Goal: Task Accomplishment & Management: Manage account settings

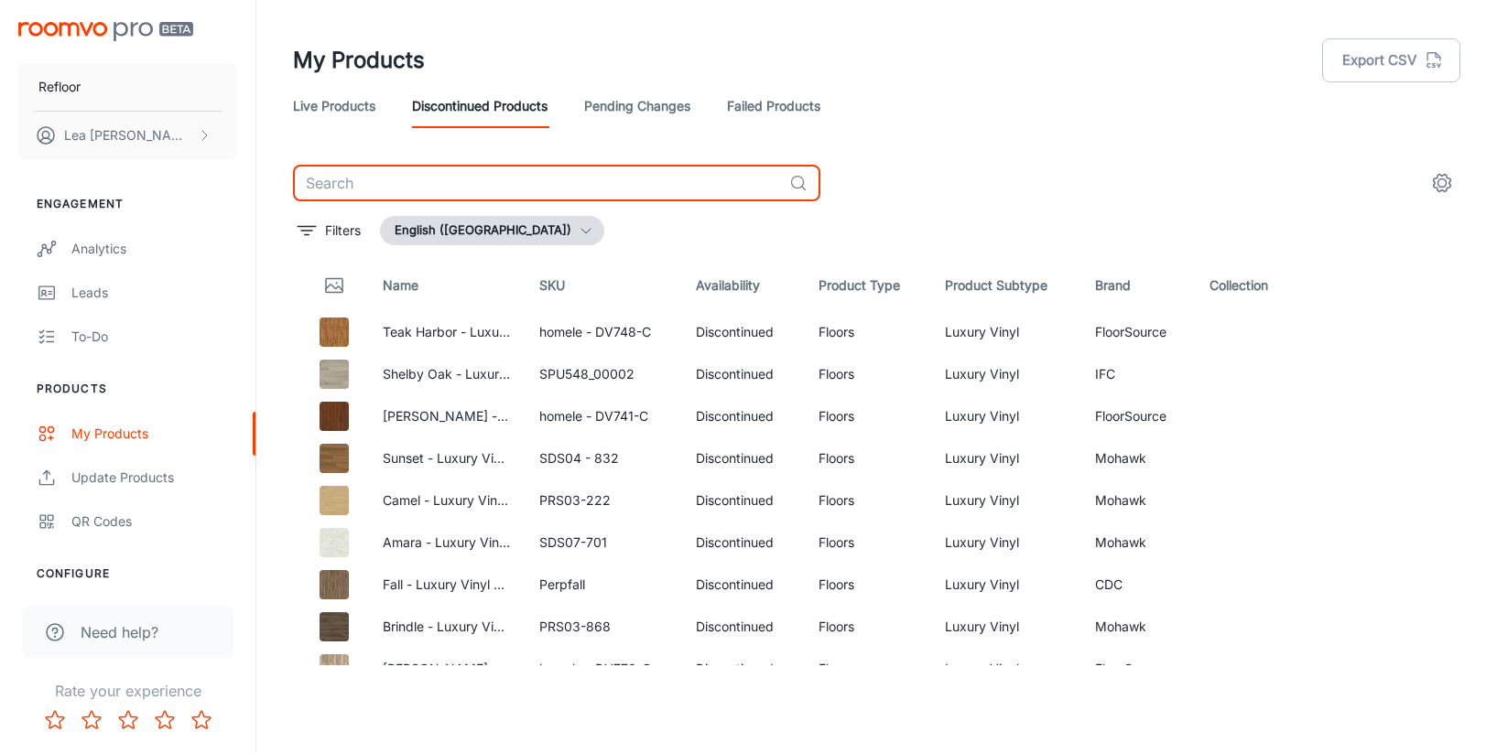
click at [555, 178] on input "text" at bounding box center [537, 183] width 489 height 37
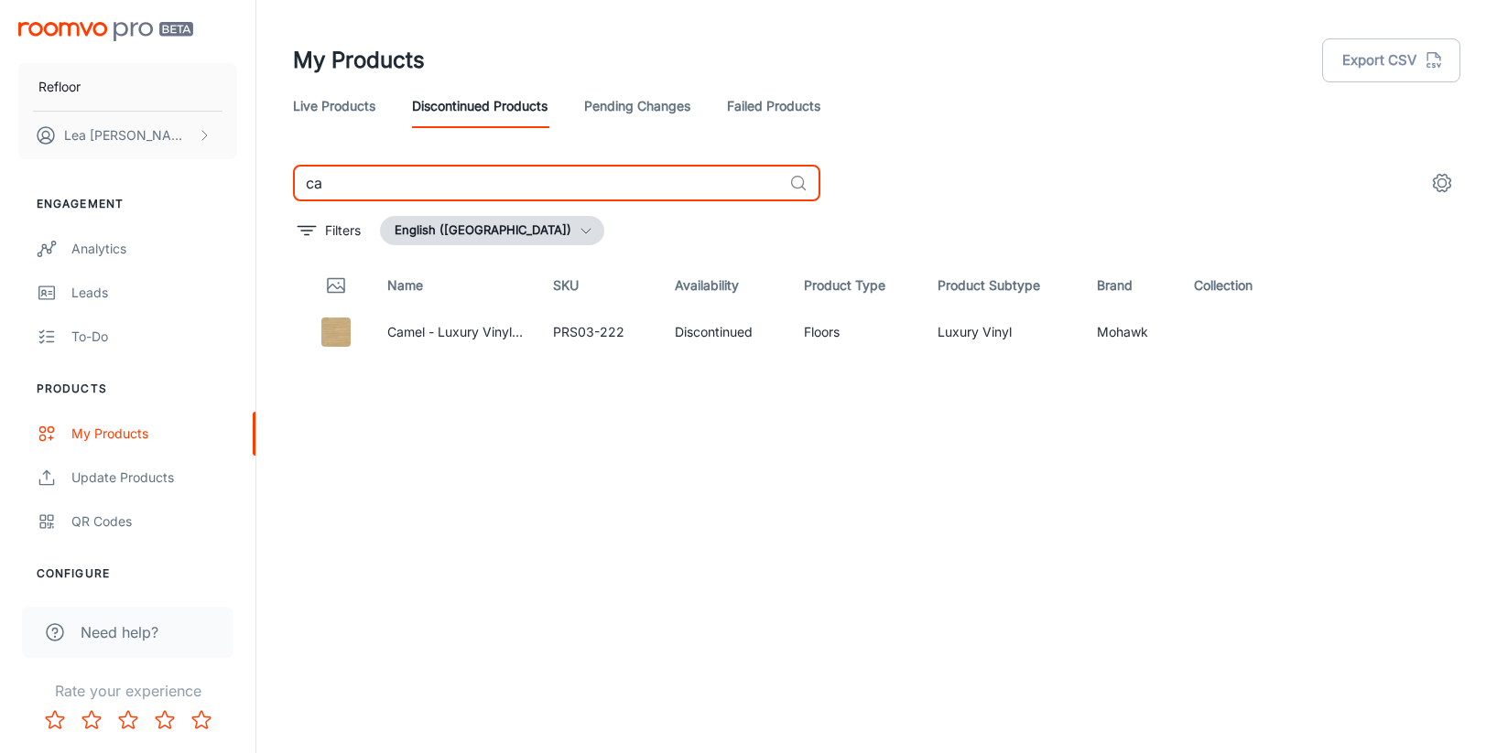
type input "ca"
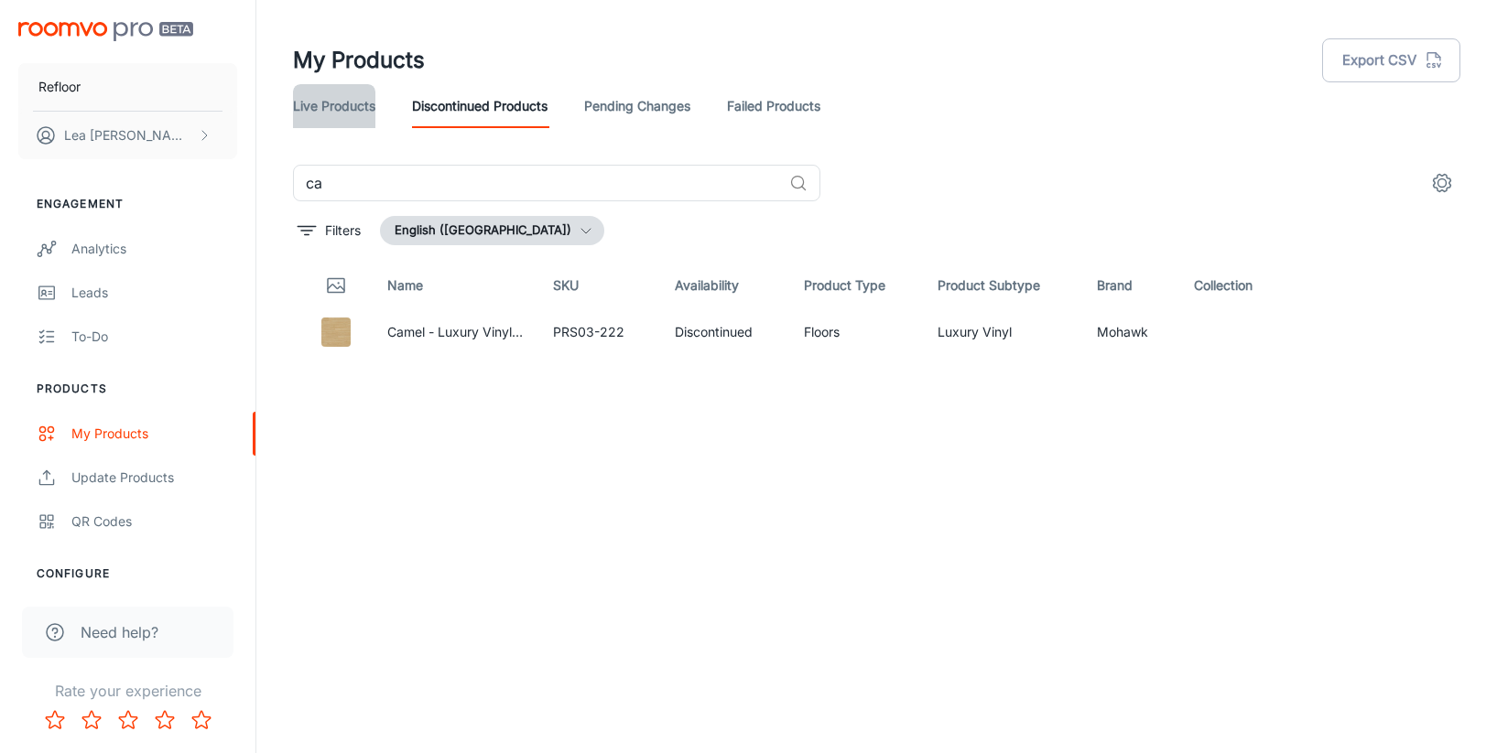
click at [331, 95] on link "Live Products" at bounding box center [334, 106] width 82 height 44
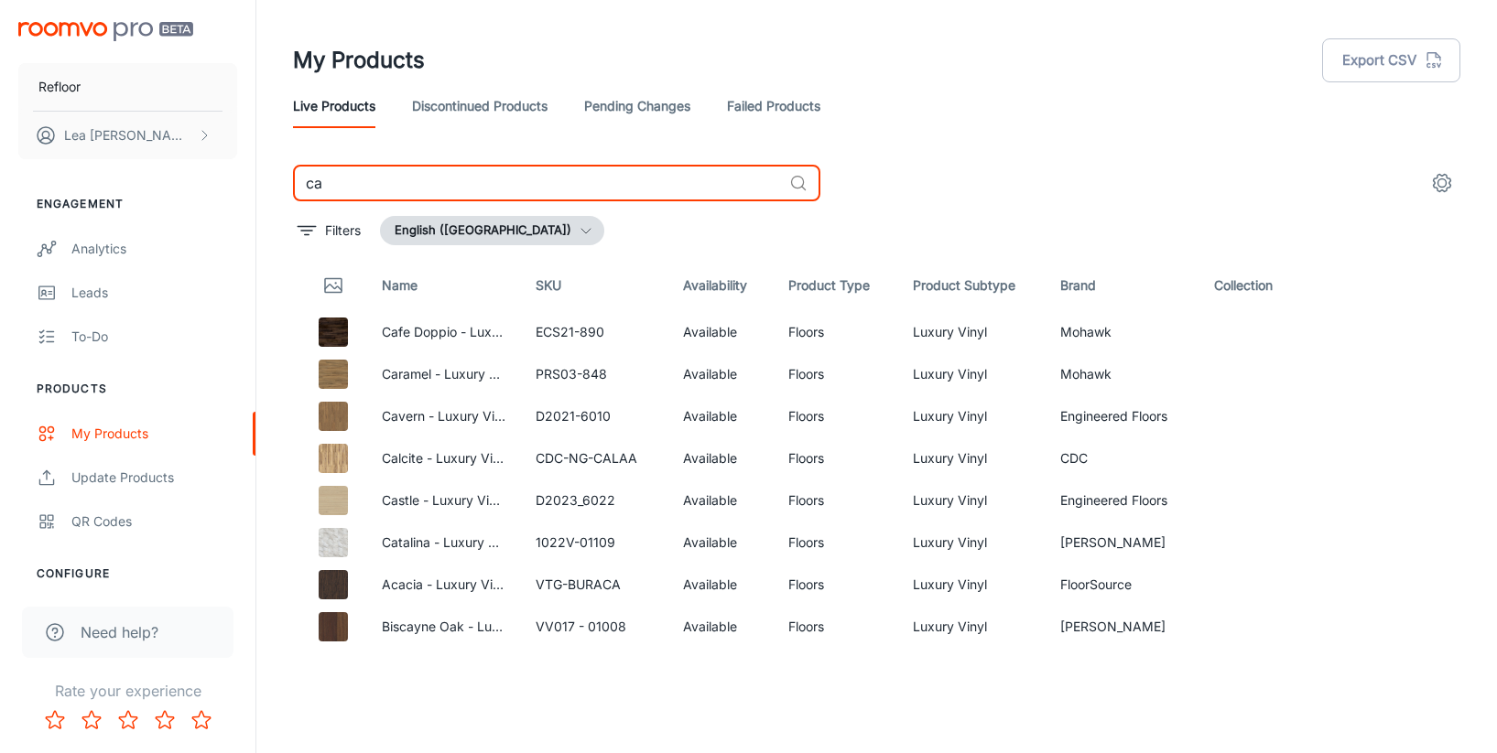
click at [382, 186] on input "ca" at bounding box center [537, 183] width 489 height 37
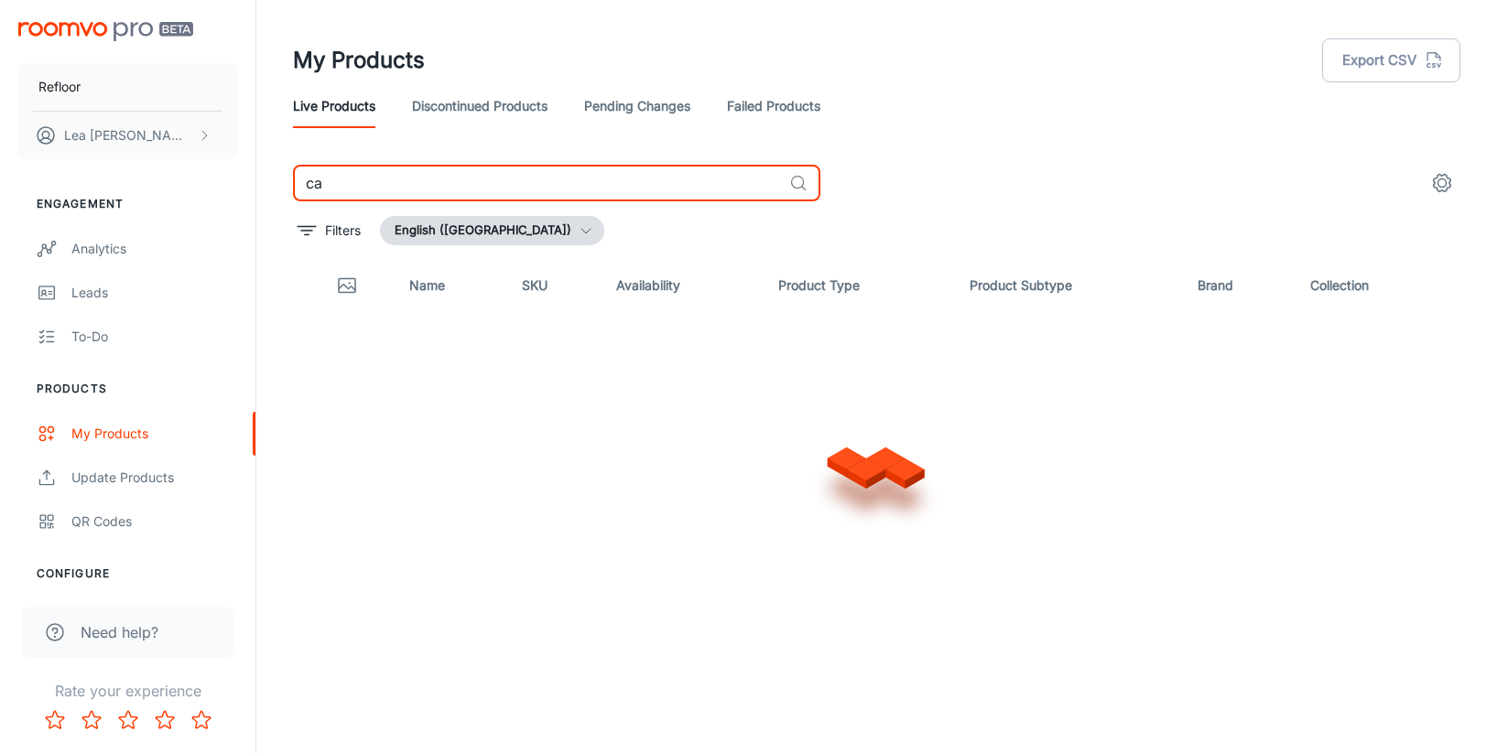
click at [382, 186] on input "ca" at bounding box center [537, 183] width 489 height 37
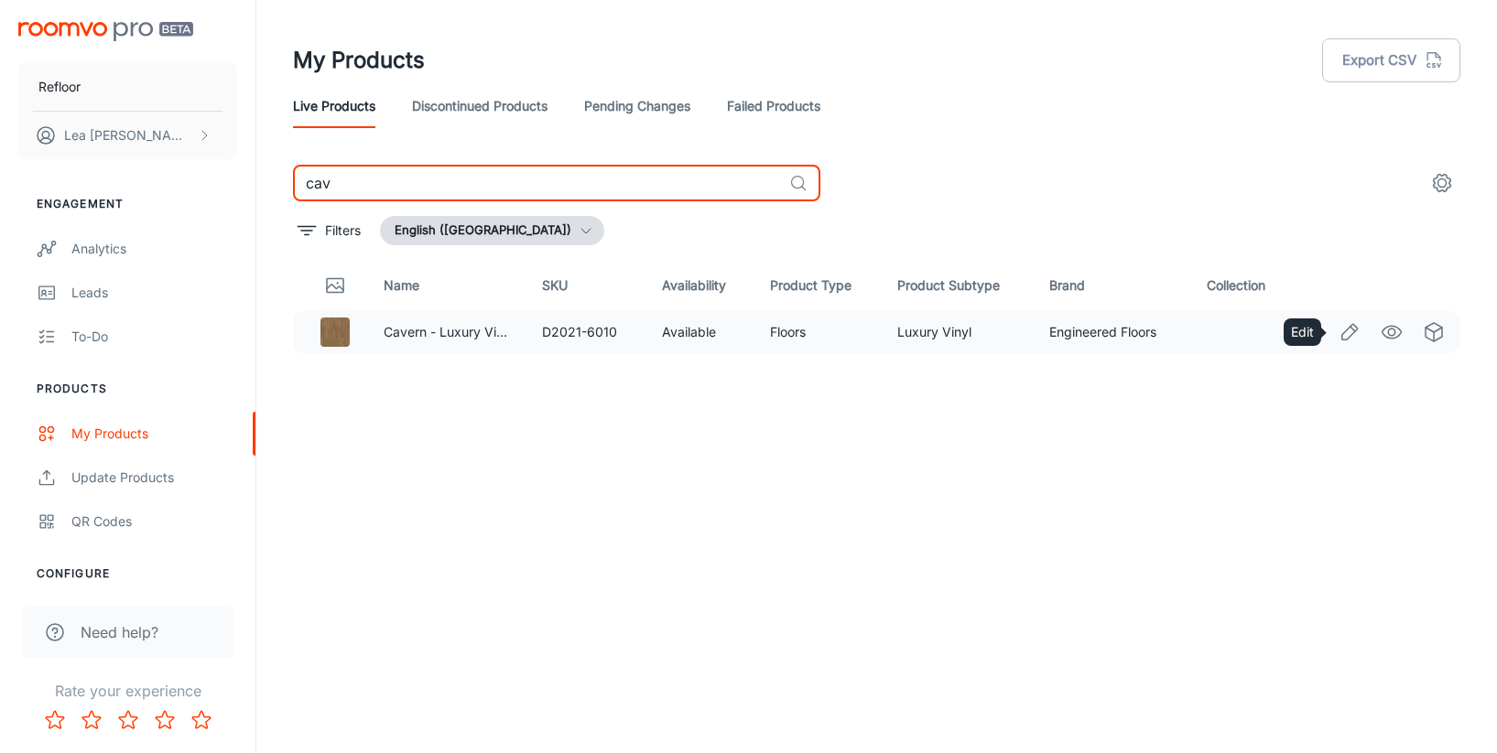
type input "cav"
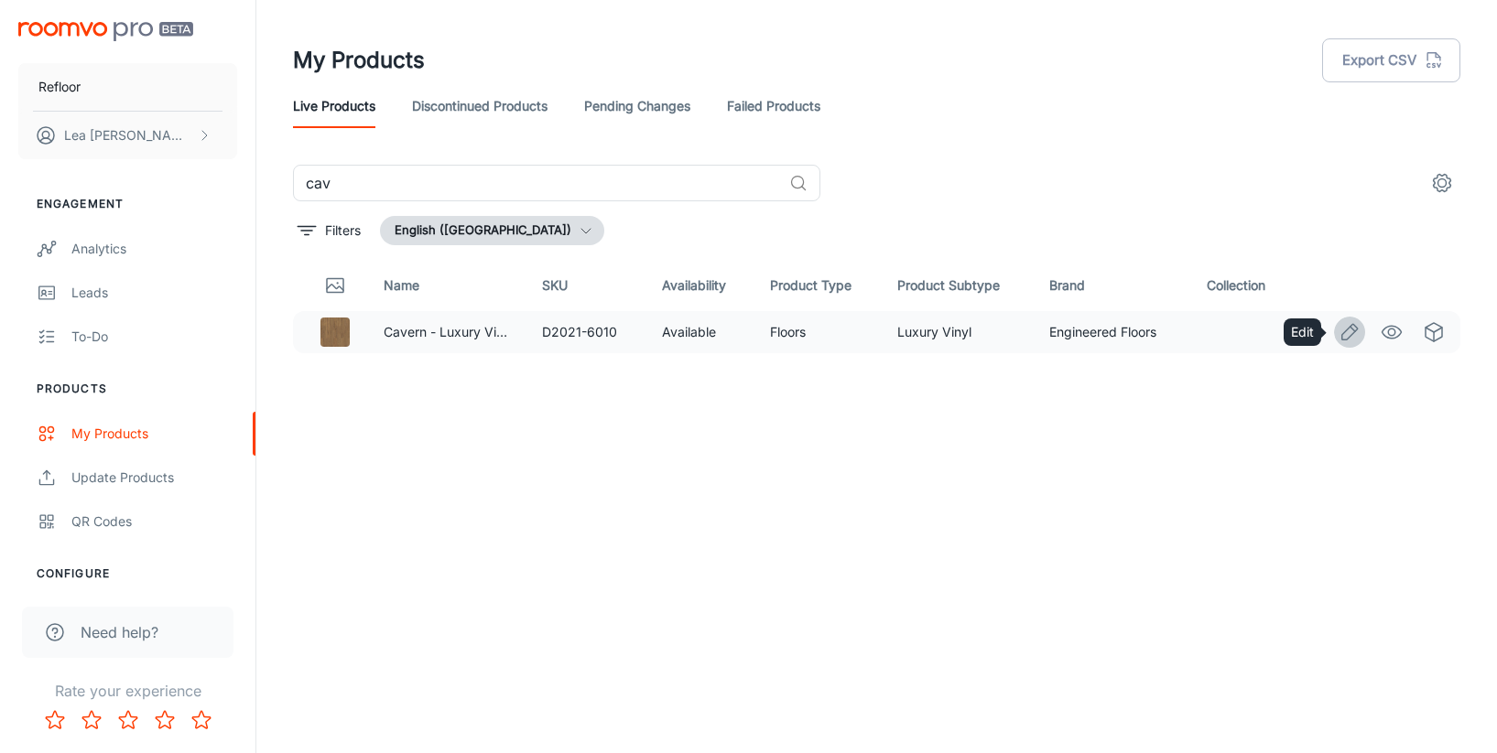
click at [1353, 333] on icon "Edit" at bounding box center [1349, 332] width 22 height 22
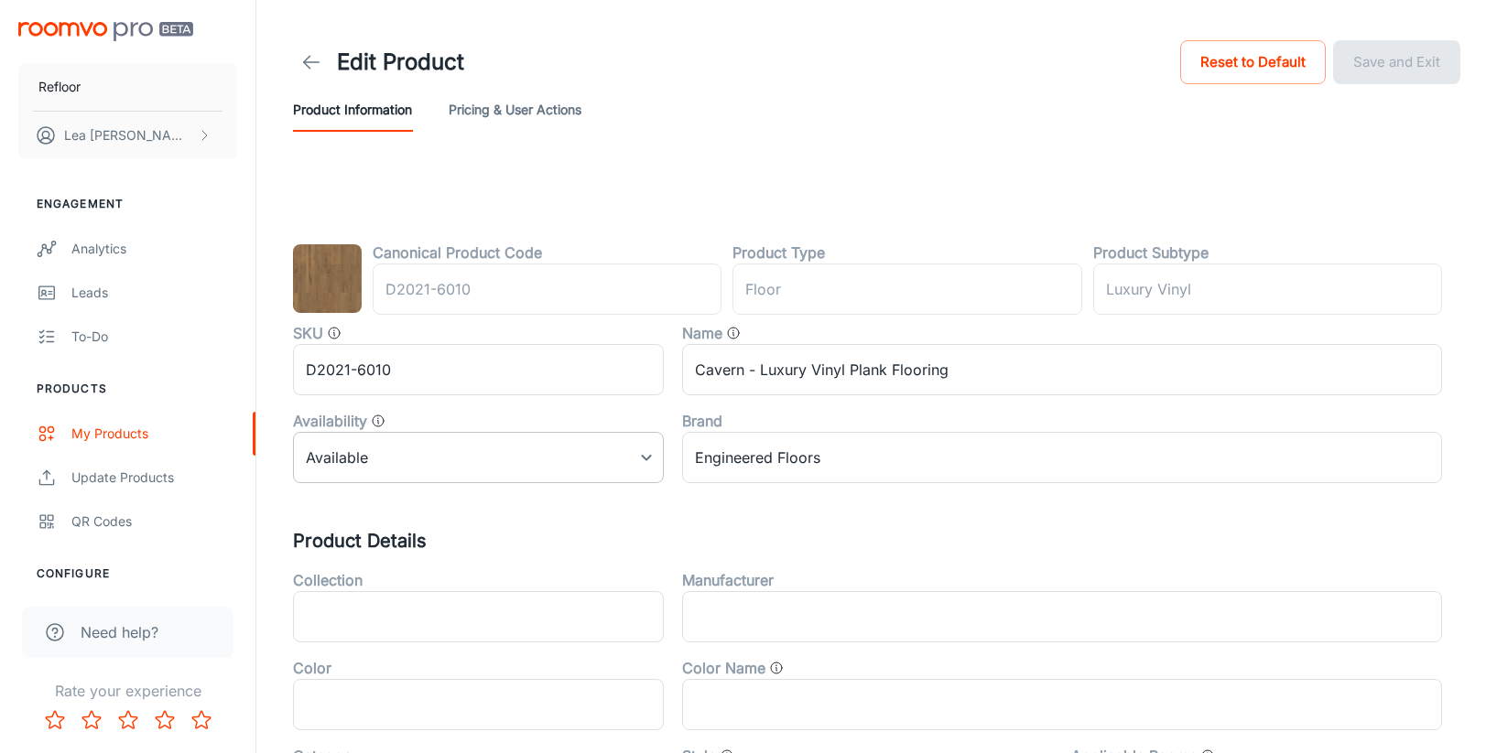
click at [460, 473] on body "Refloor [PERSON_NAME] Engagement Analytics Leads To-do Products My Products Upd…" at bounding box center [748, 376] width 1497 height 753
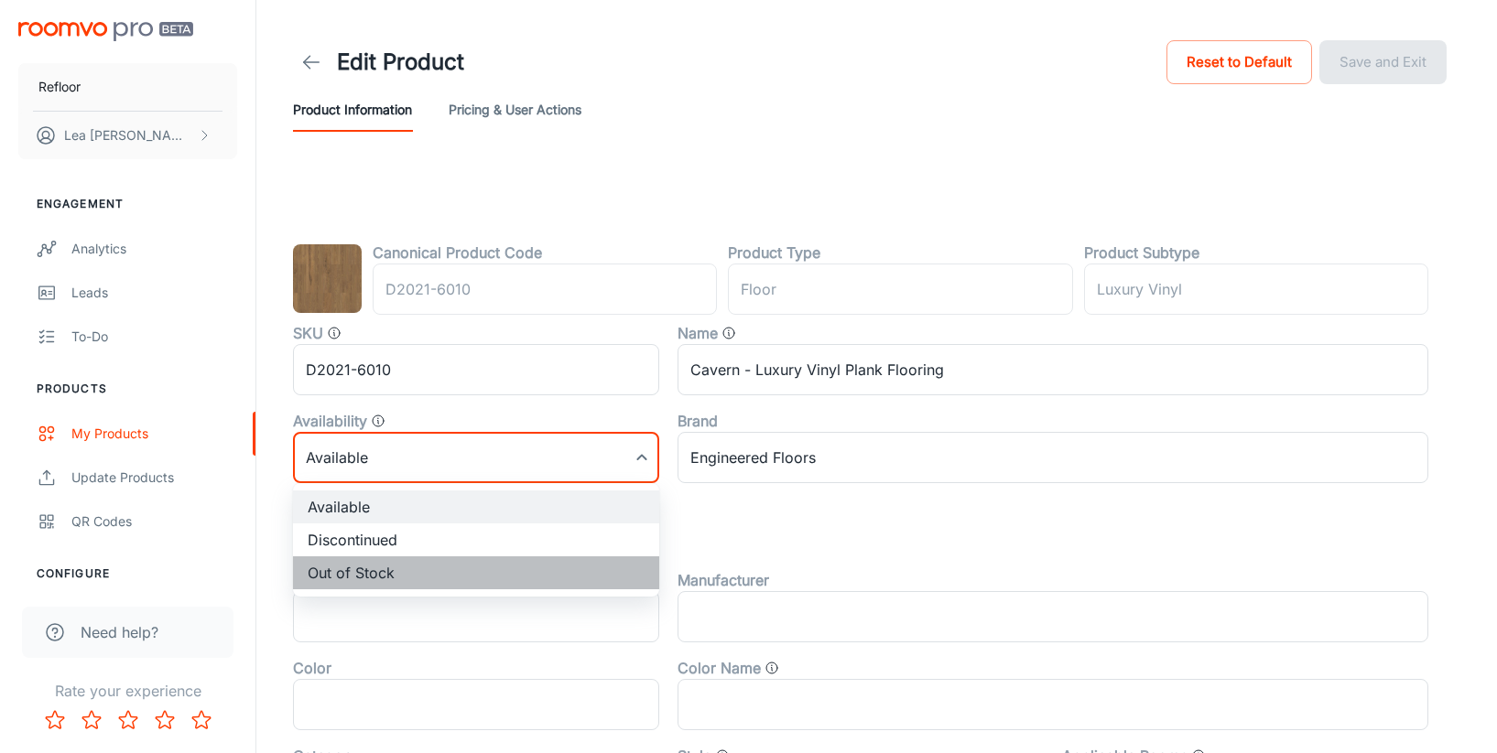
click at [371, 578] on li "Out of Stock" at bounding box center [476, 573] width 366 height 33
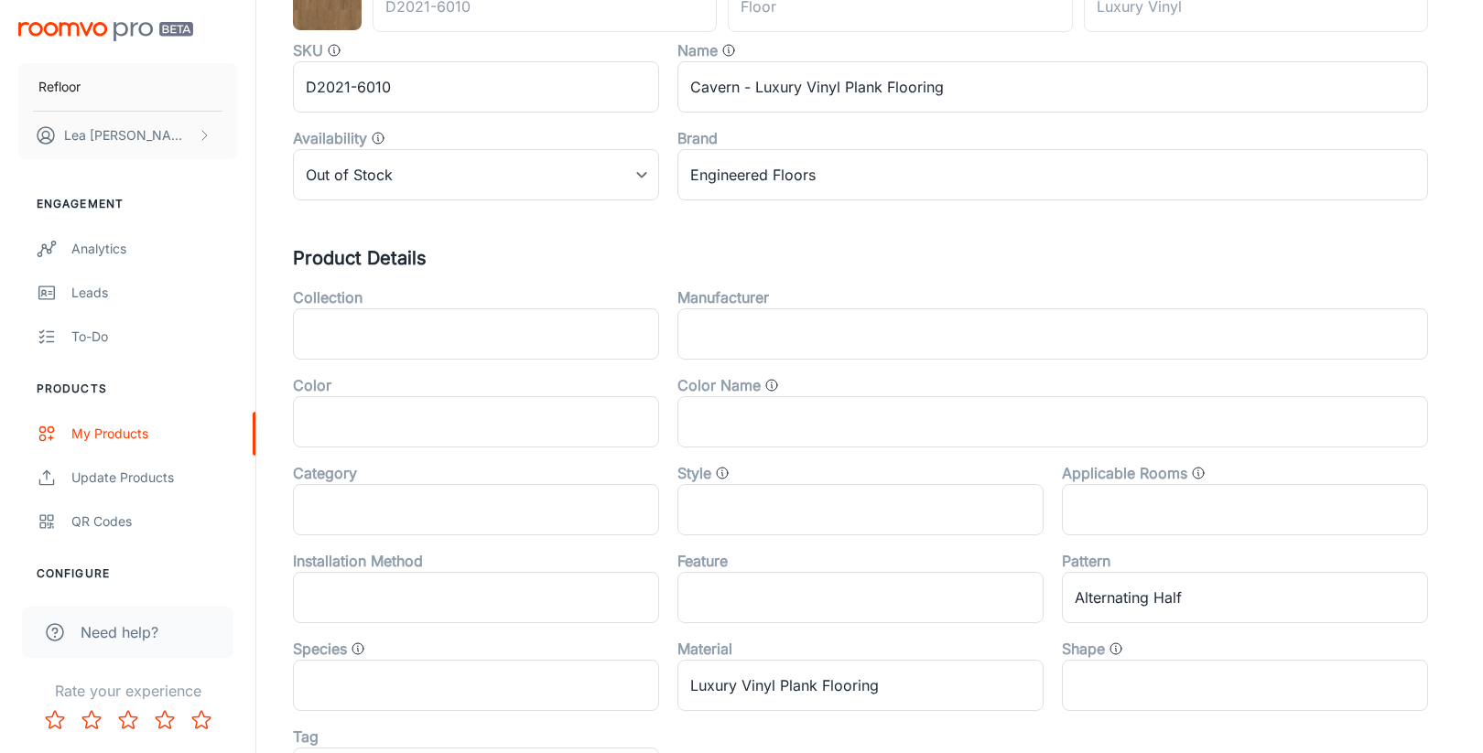
scroll to position [279, 0]
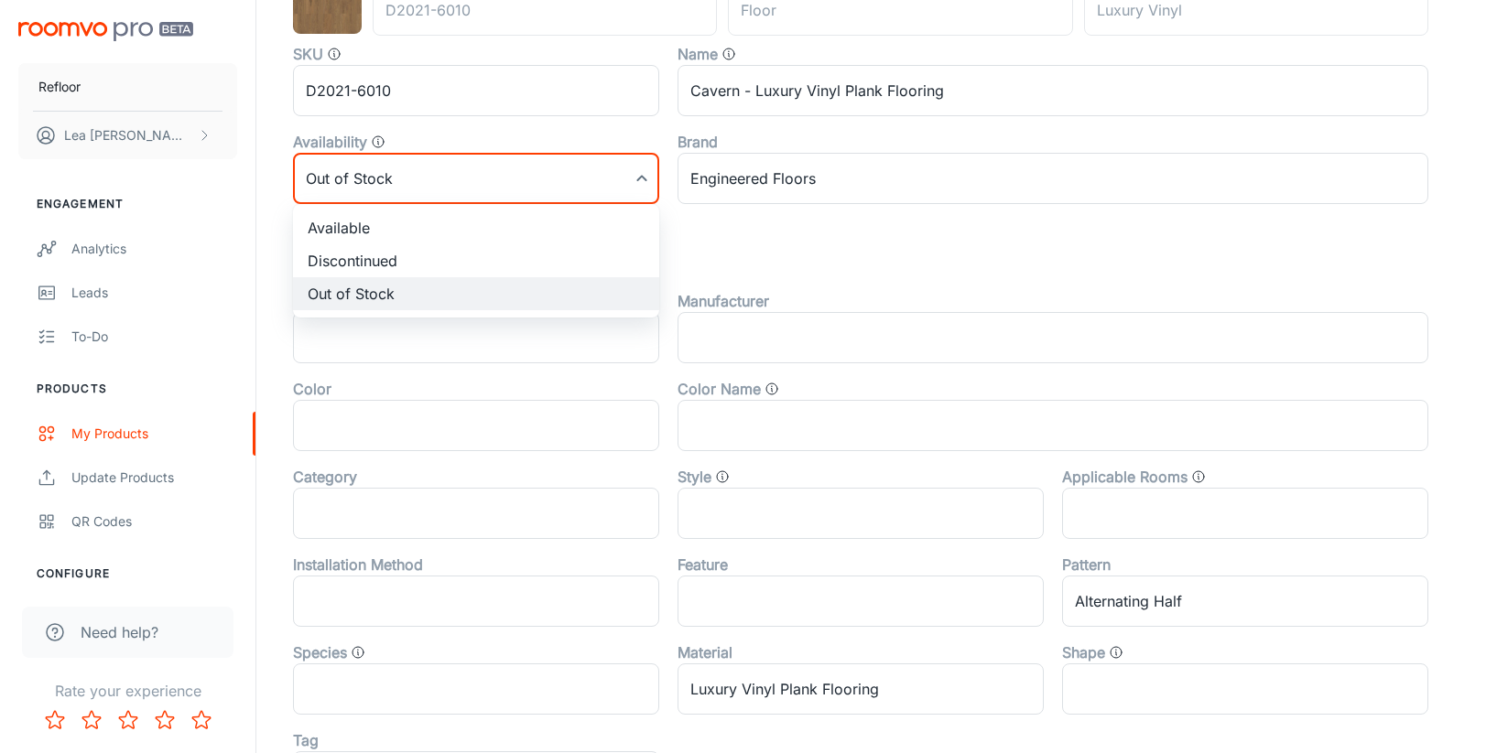
click at [400, 183] on body "Refloor [PERSON_NAME] Engagement Analytics Leads To-do Products My Products Upd…" at bounding box center [748, 97] width 1497 height 753
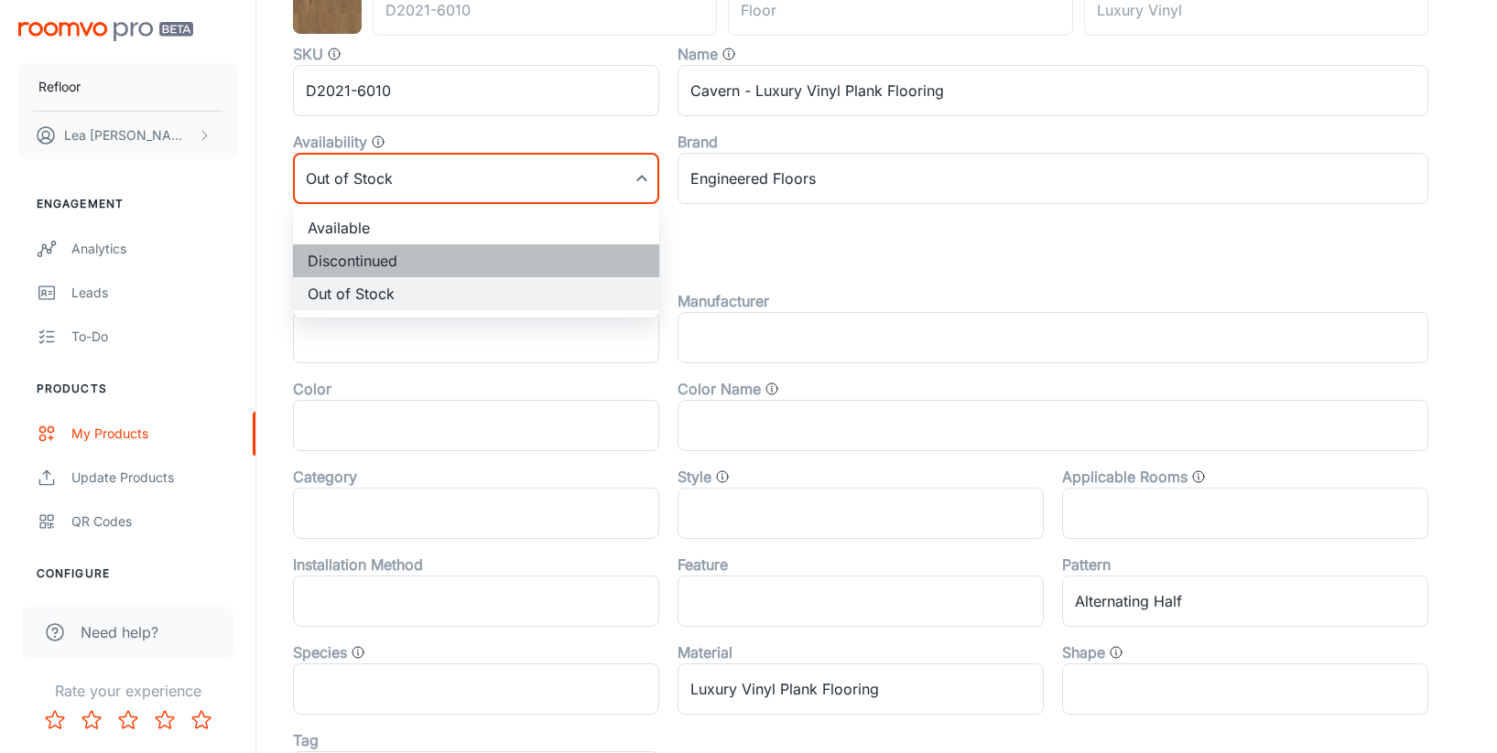
click at [365, 265] on li "Discontinued" at bounding box center [476, 260] width 366 height 33
type input "1"
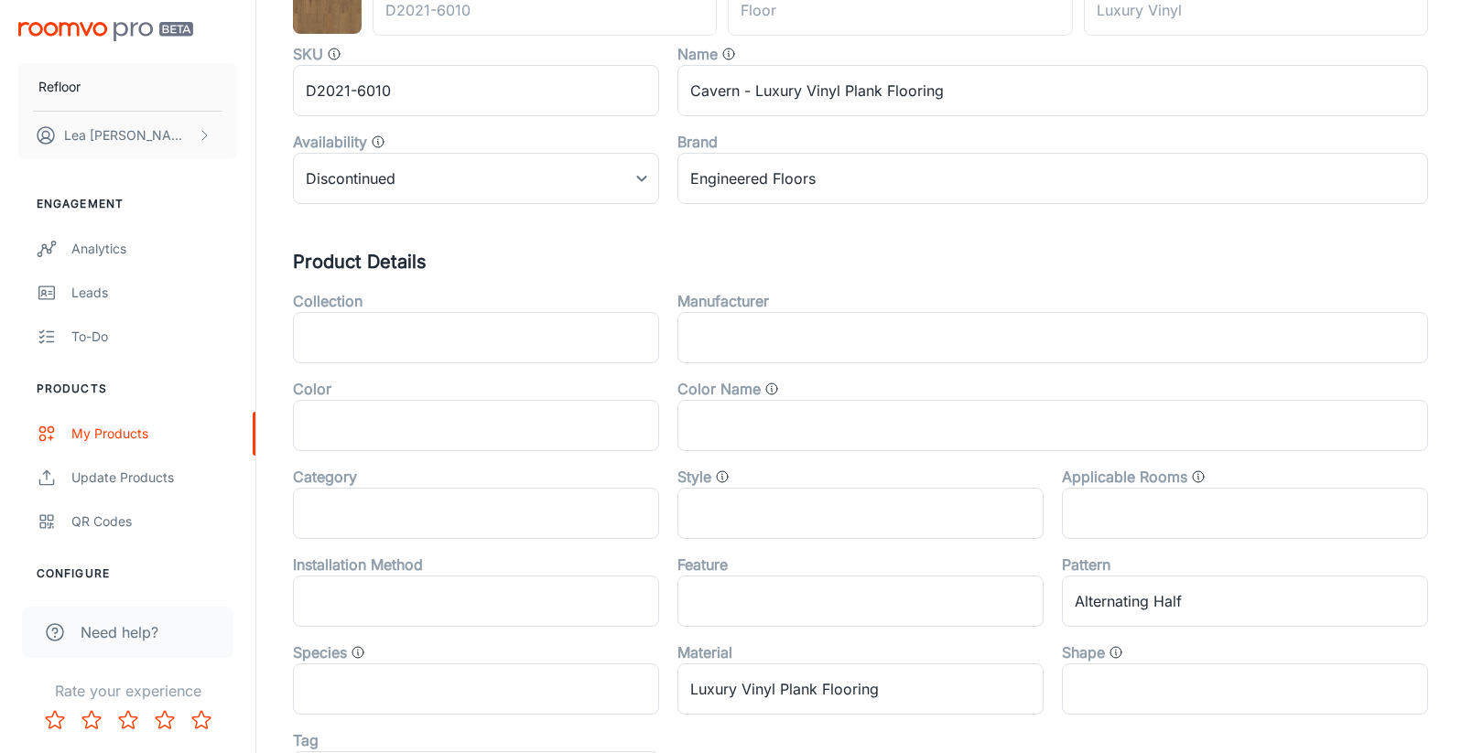
click at [791, 245] on div "Canonical Product Code D2021-6010 ​ Product Type floor ​ Product Subtype Luxury…" at bounding box center [869, 505] width 1153 height 1087
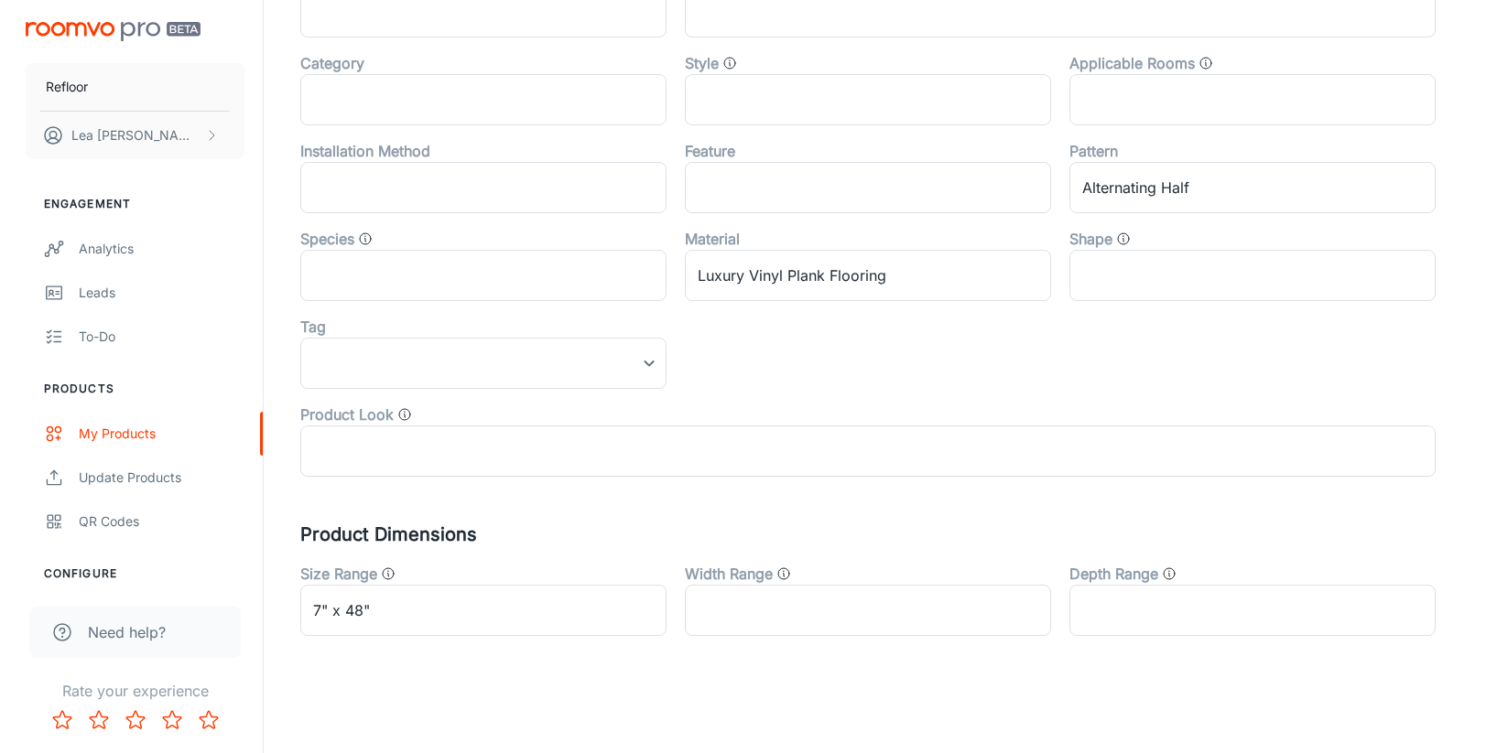
scroll to position [0, 0]
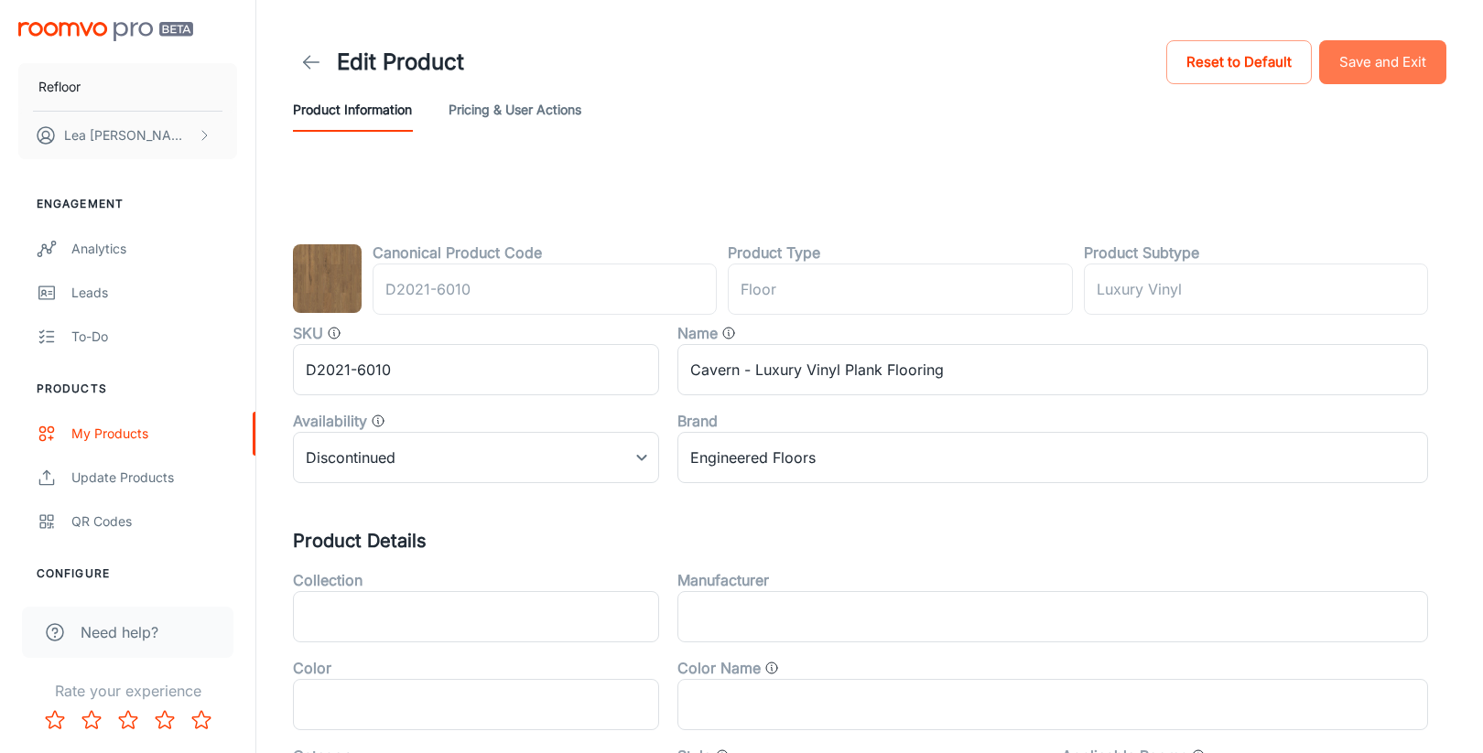
click at [1399, 75] on button "Save and Exit" at bounding box center [1382, 62] width 127 height 44
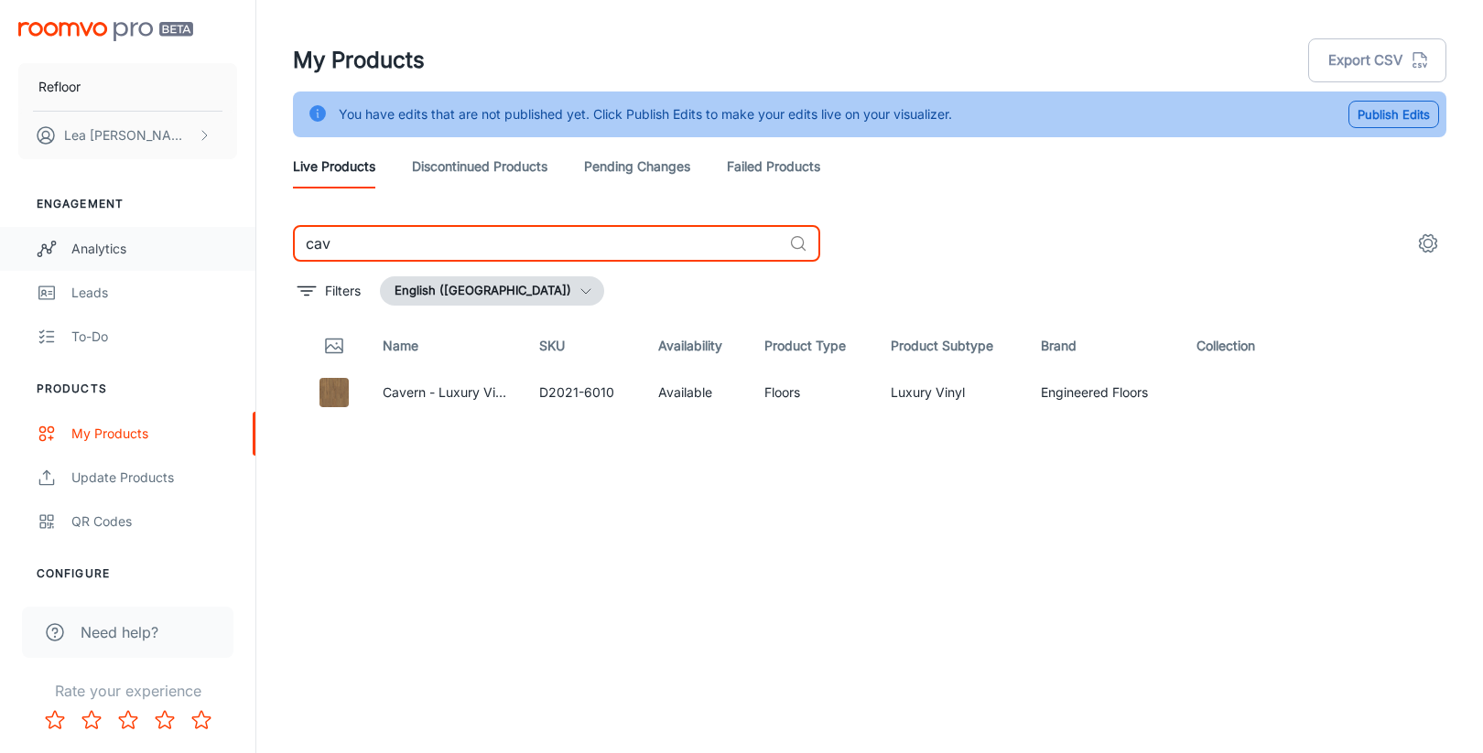
drag, startPoint x: 464, startPoint y: 248, endPoint x: 58, endPoint y: 243, distance: 406.4
click at [70, 246] on div "Refloor [PERSON_NAME] Engagement Analytics Leads To-do Products My Products Upd…" at bounding box center [741, 399] width 1483 height 799
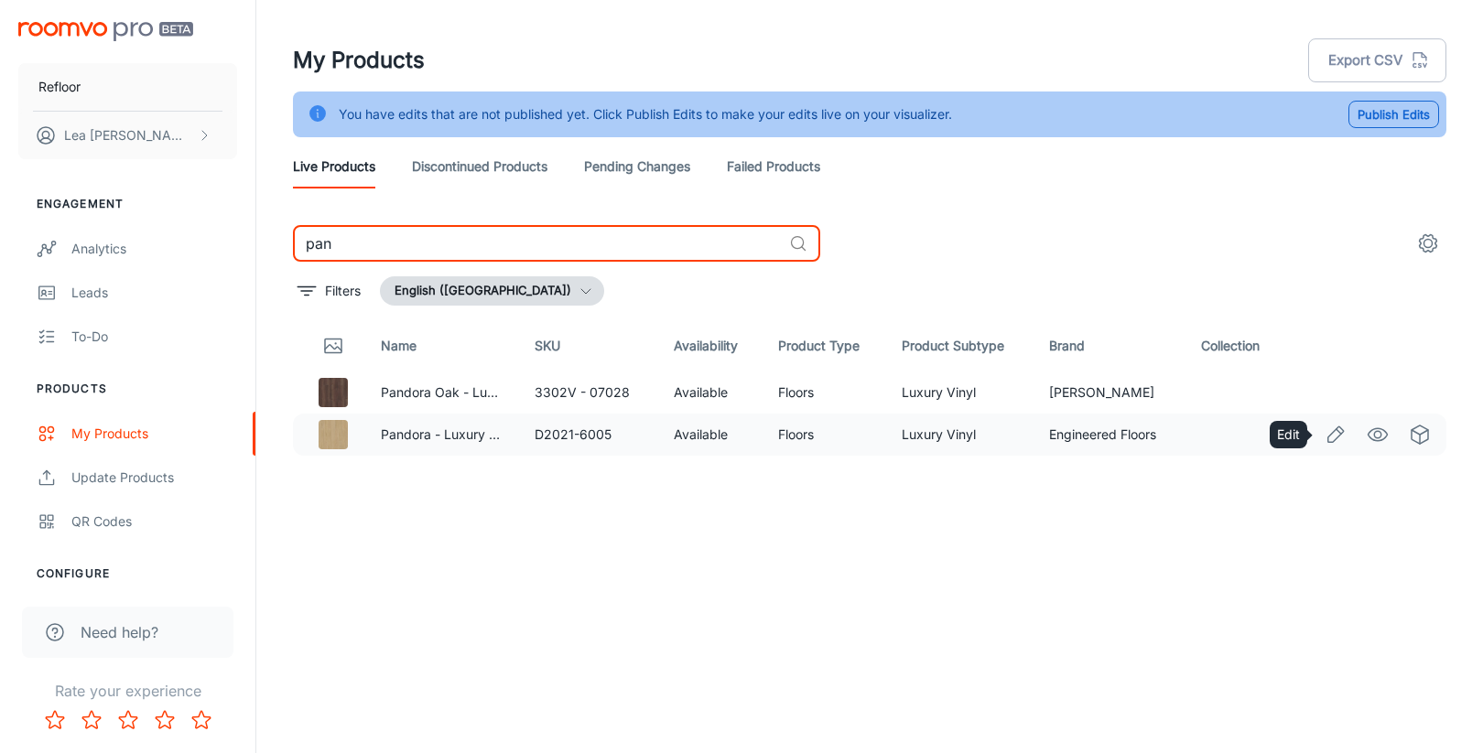
type input "pan"
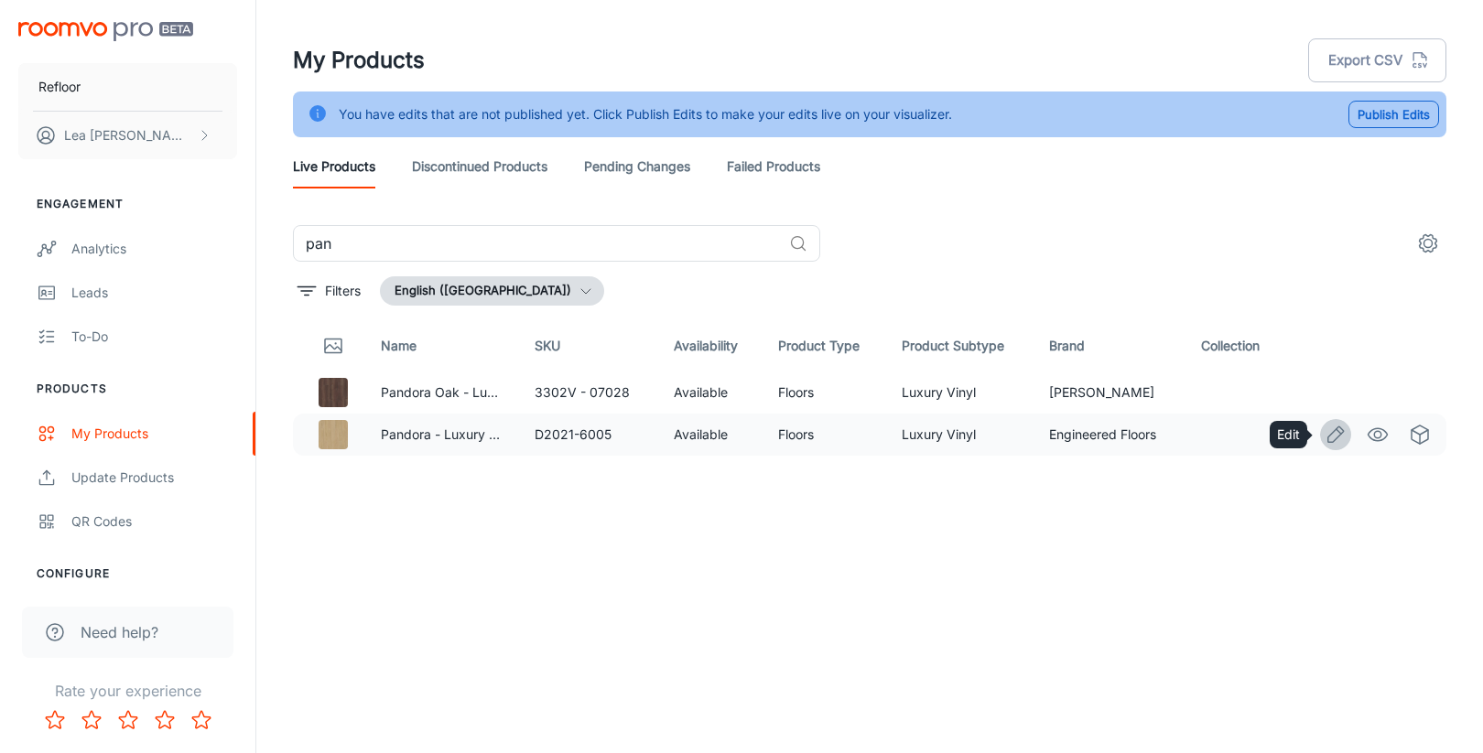
click at [1335, 435] on icon "Edit" at bounding box center [1336, 435] width 22 height 22
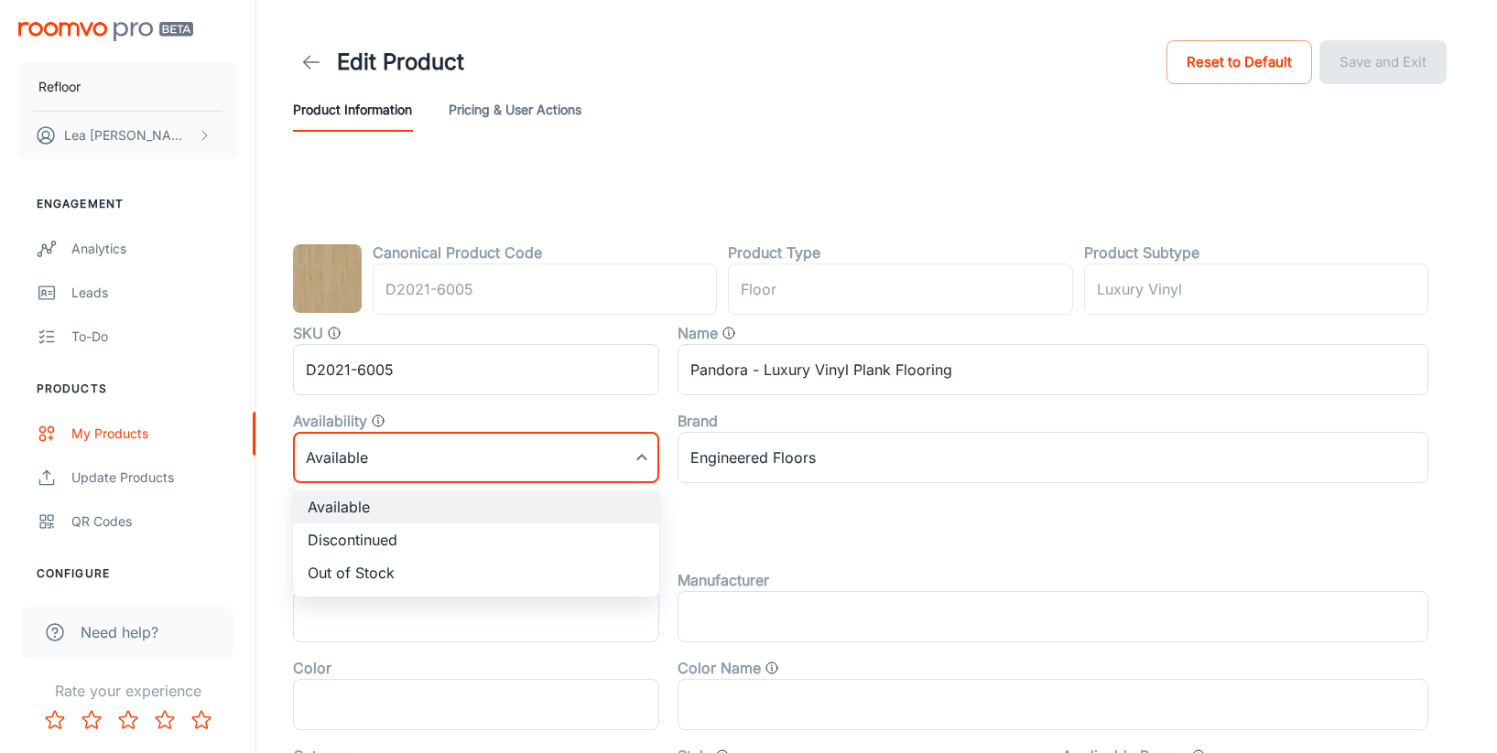
click at [472, 466] on body "Refloor [PERSON_NAME] Engagement Analytics Leads To-do Products My Products Upd…" at bounding box center [748, 376] width 1497 height 753
click at [386, 544] on li "Discontinued" at bounding box center [476, 540] width 366 height 33
type input "1"
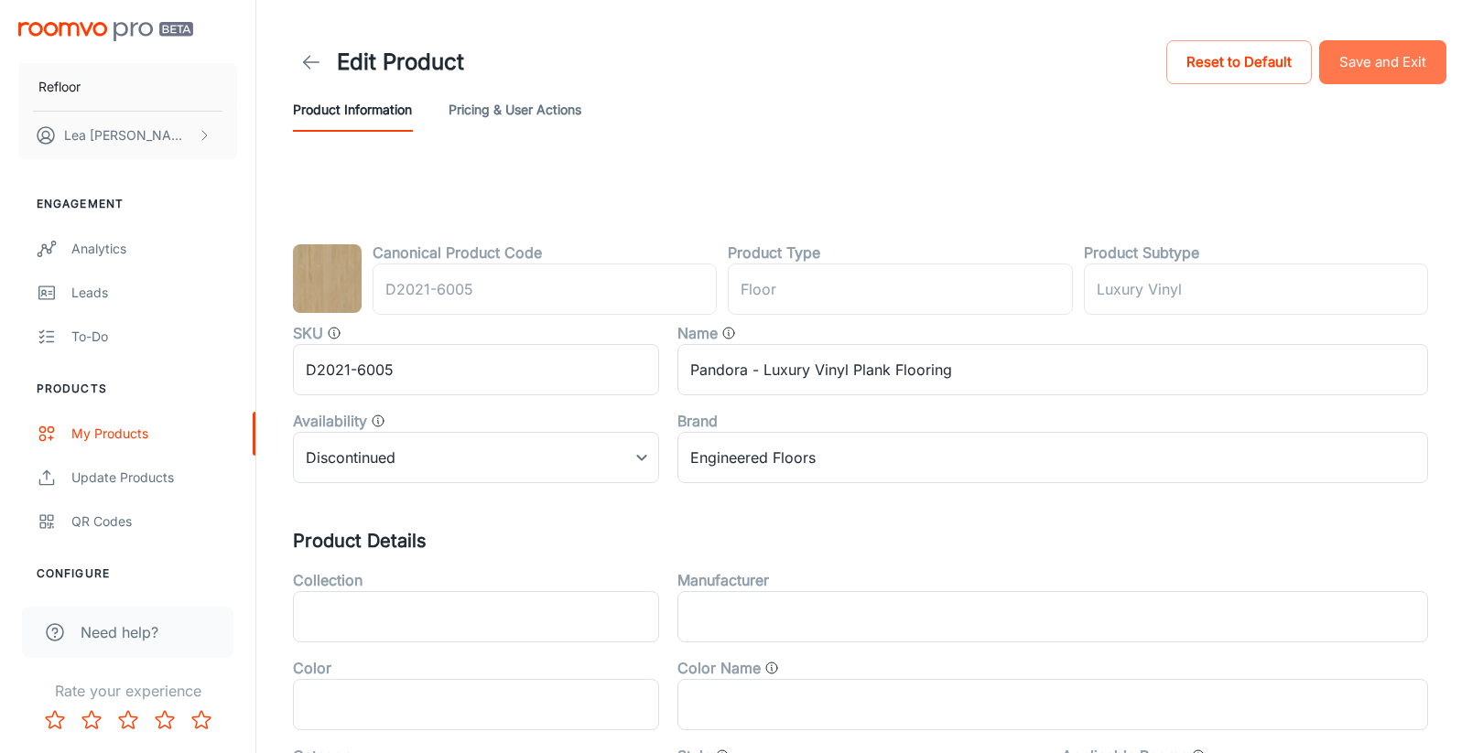
click at [1368, 67] on button "Save and Exit" at bounding box center [1382, 62] width 127 height 44
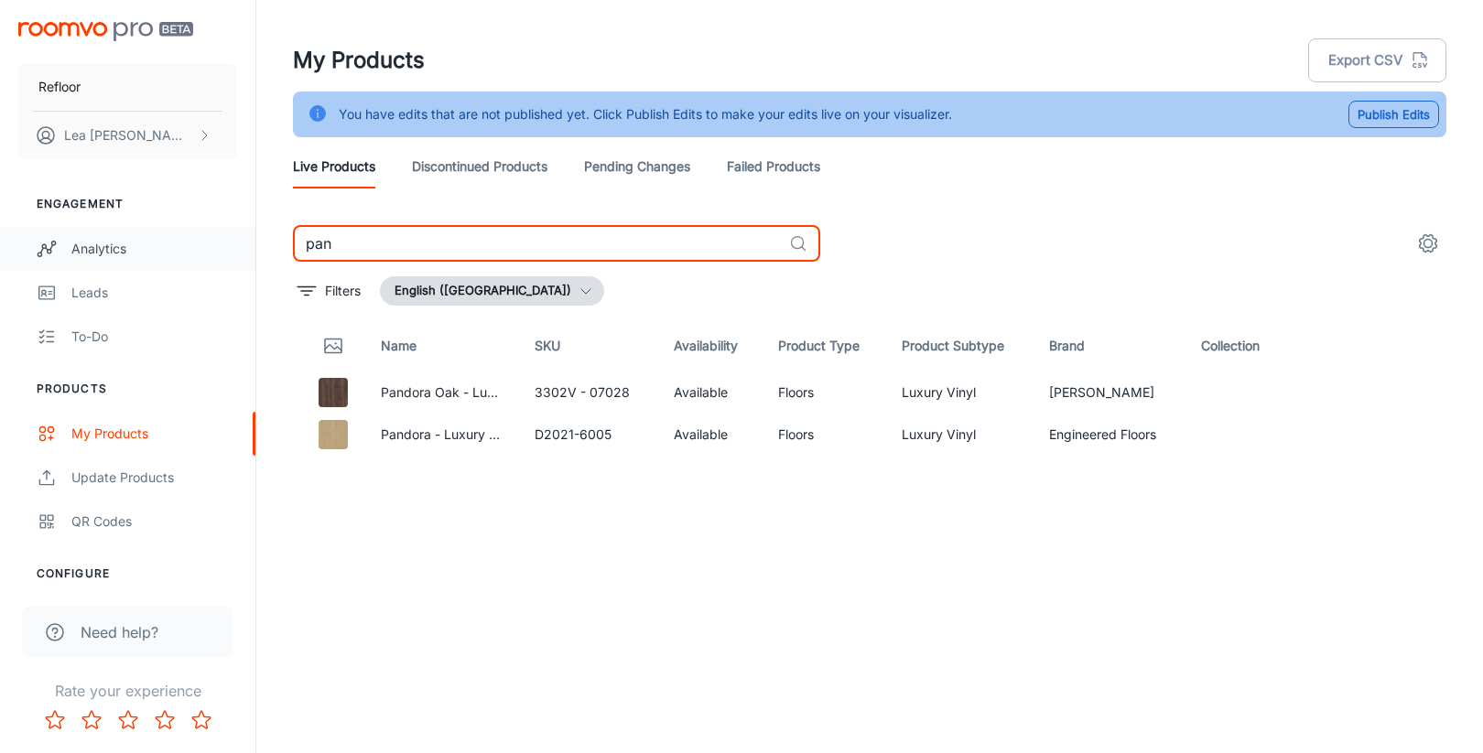
drag, startPoint x: 417, startPoint y: 249, endPoint x: 189, endPoint y: 227, distance: 229.0
click at [218, 230] on div "Refloor [PERSON_NAME] Engagement Analytics Leads To-do Products My Products Upd…" at bounding box center [741, 399] width 1483 height 799
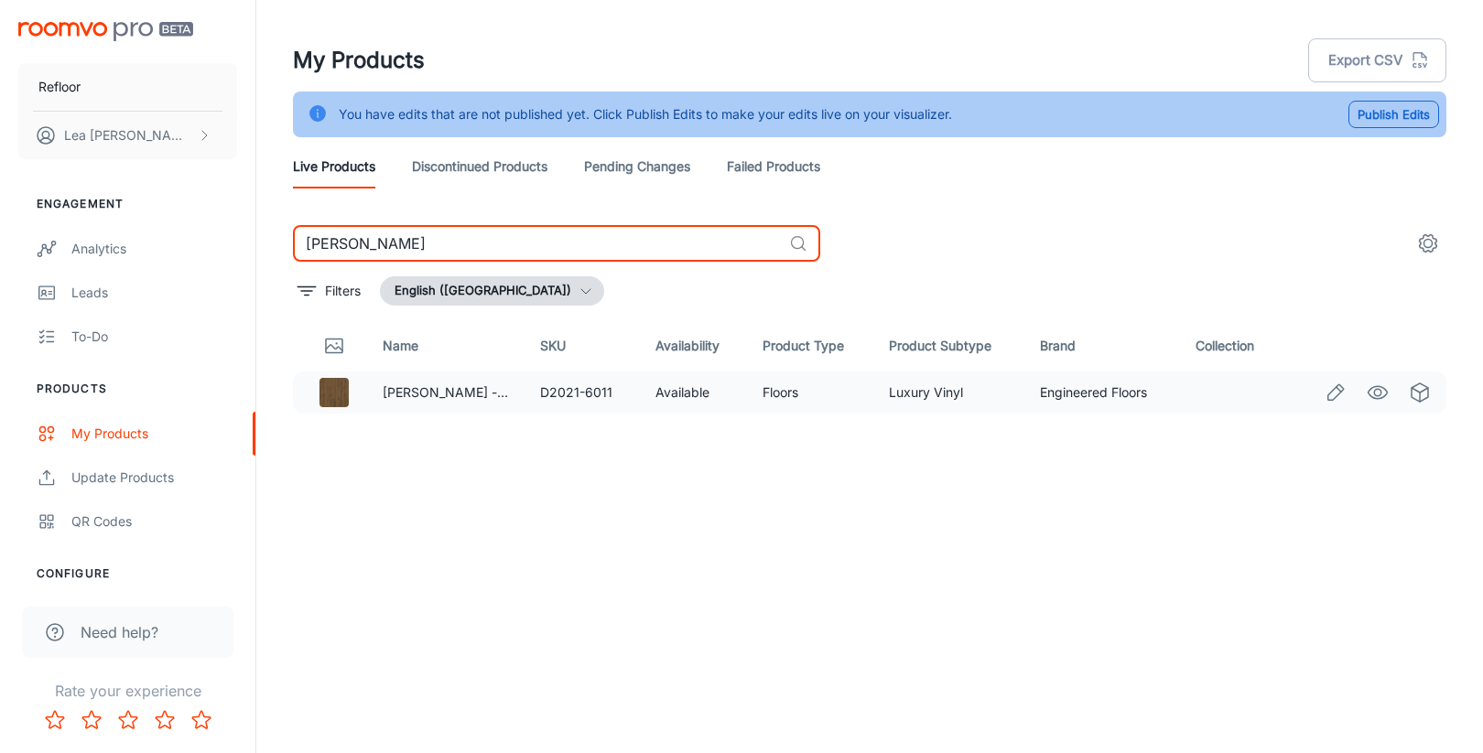
type input "[PERSON_NAME]"
click at [1342, 391] on icon "Edit" at bounding box center [1336, 392] width 16 height 16
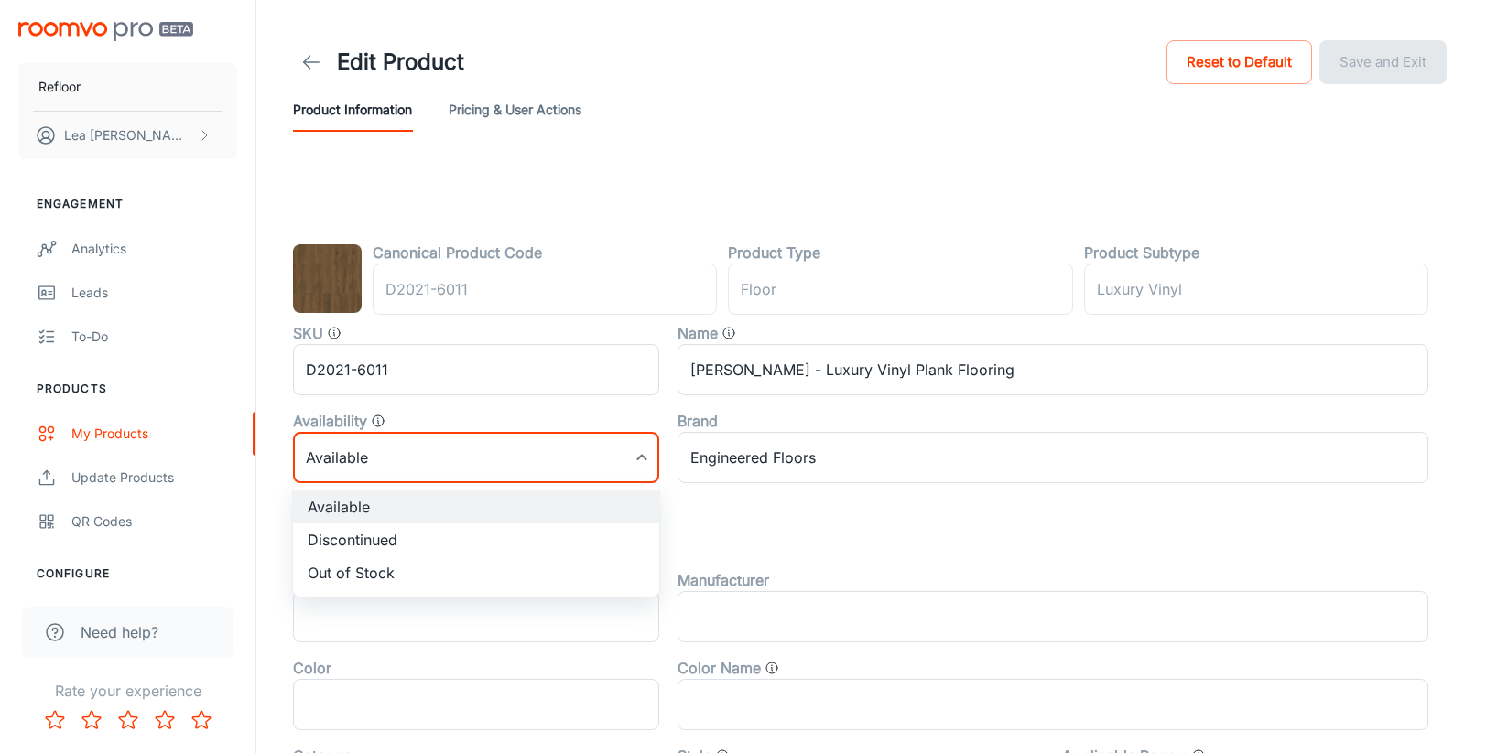
click at [492, 463] on body "Refloor [PERSON_NAME] Engagement Analytics Leads To-do Products My Products Upd…" at bounding box center [748, 376] width 1497 height 753
click at [415, 538] on li "Discontinued" at bounding box center [476, 540] width 366 height 33
type input "1"
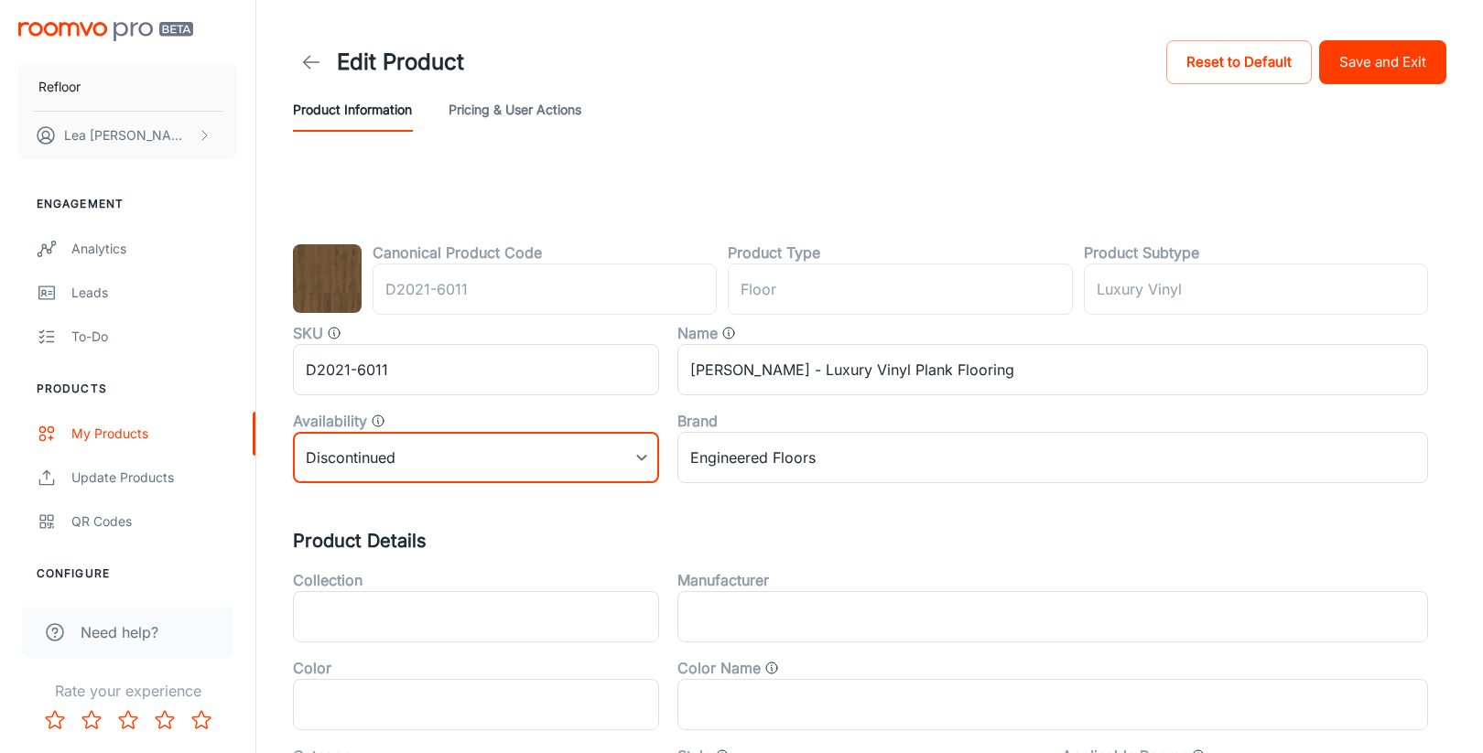
click at [1396, 59] on button "Save and Exit" at bounding box center [1382, 62] width 127 height 44
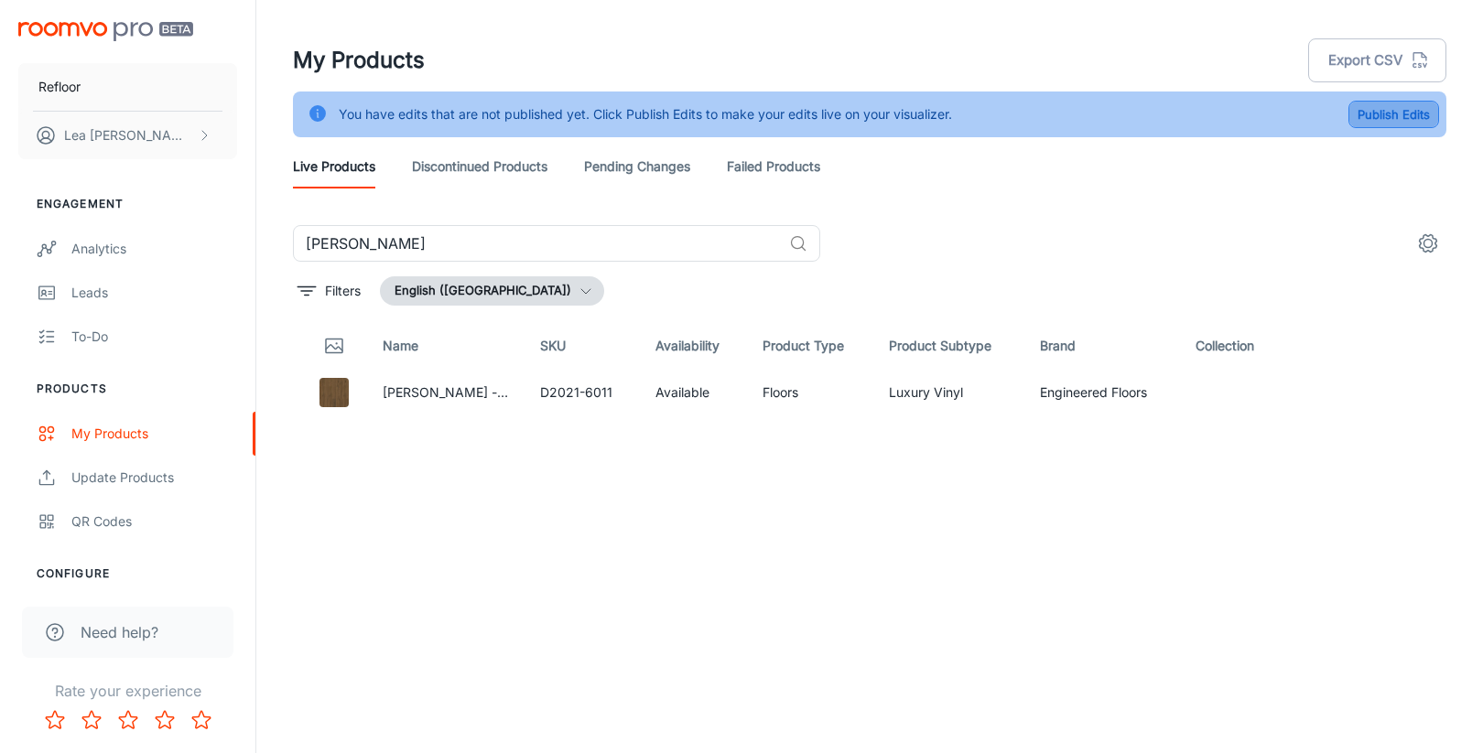
click at [1383, 110] on button "Publish Edits" at bounding box center [1393, 114] width 91 height 27
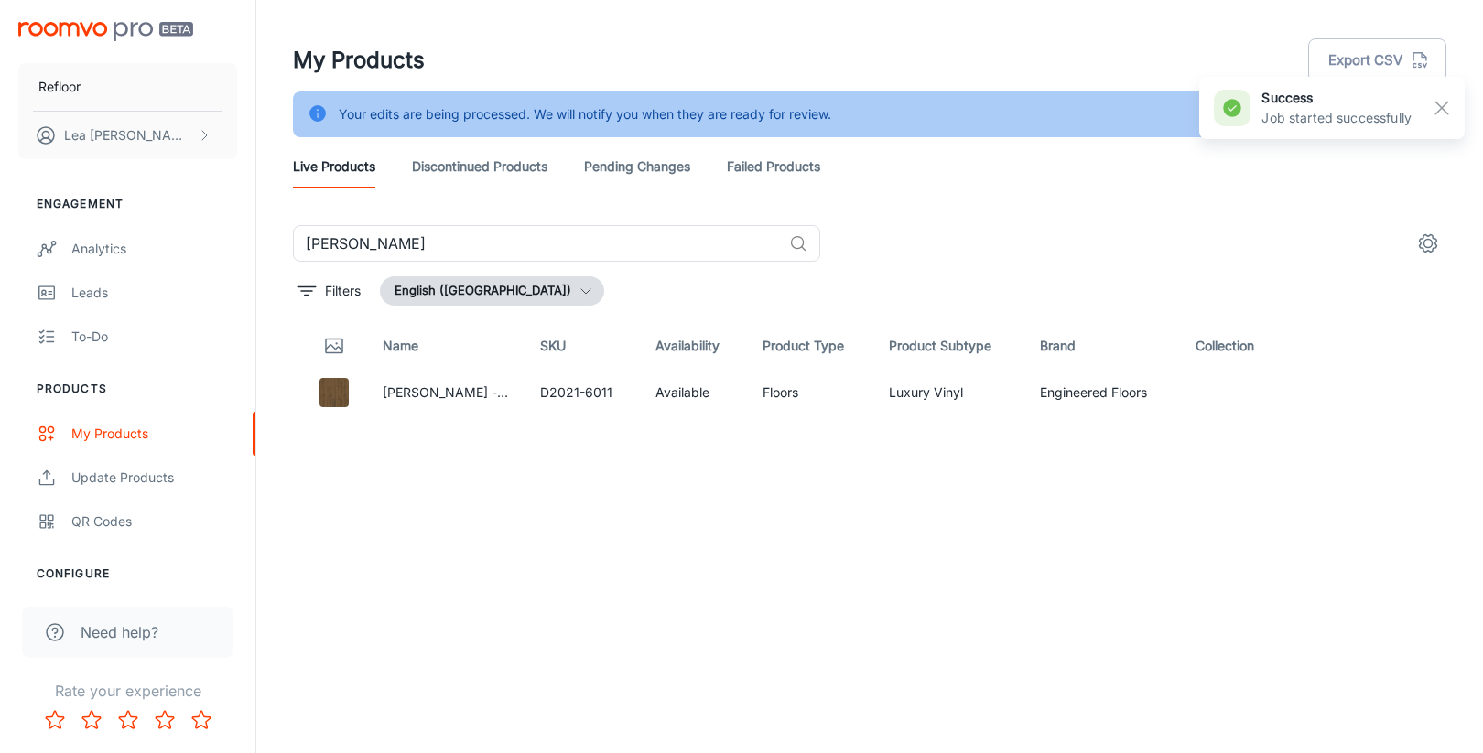
click at [460, 173] on link "Discontinued Products" at bounding box center [479, 167] width 135 height 44
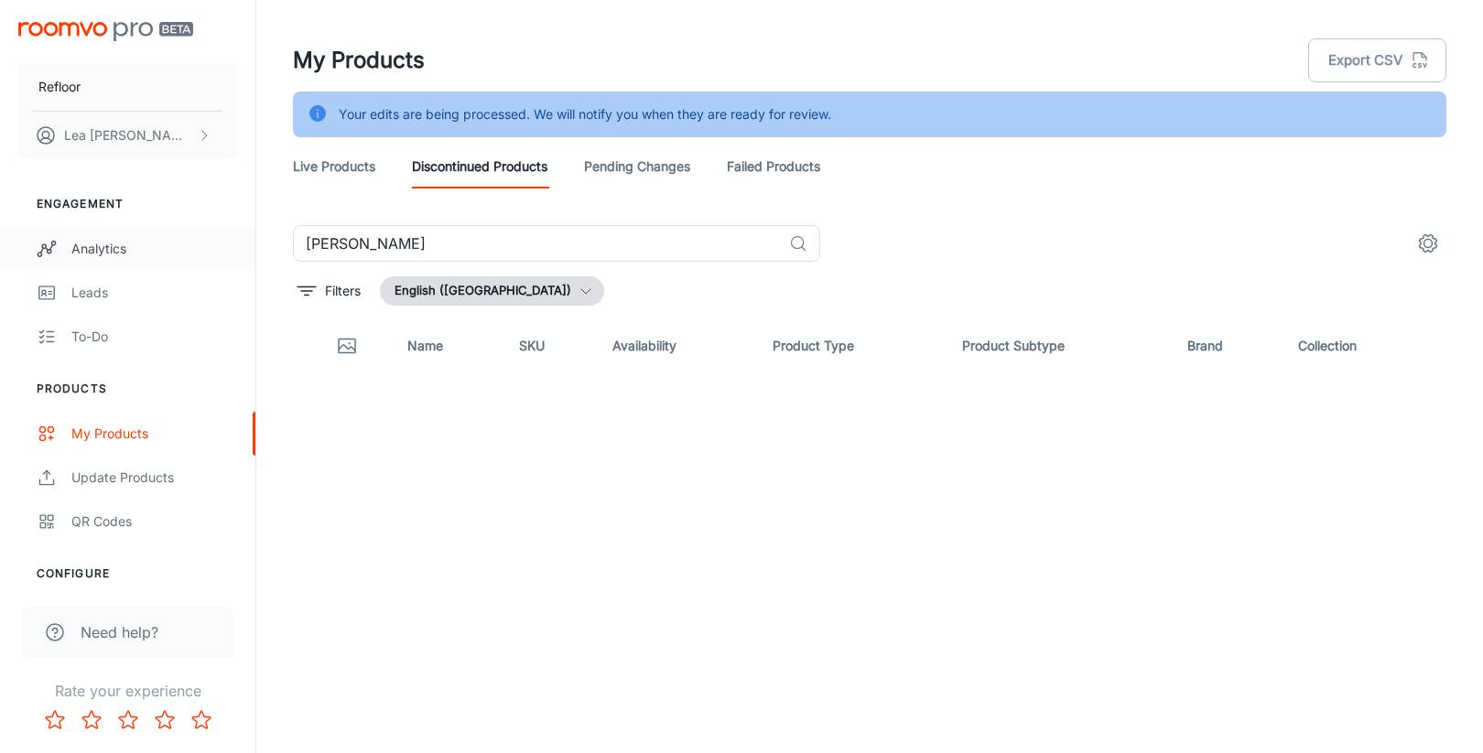
drag, startPoint x: 428, startPoint y: 247, endPoint x: 124, endPoint y: 244, distance: 303.9
click at [137, 245] on div "Refloor [PERSON_NAME] Engagement Analytics Leads To-do Products My Products Upd…" at bounding box center [741, 399] width 1483 height 799
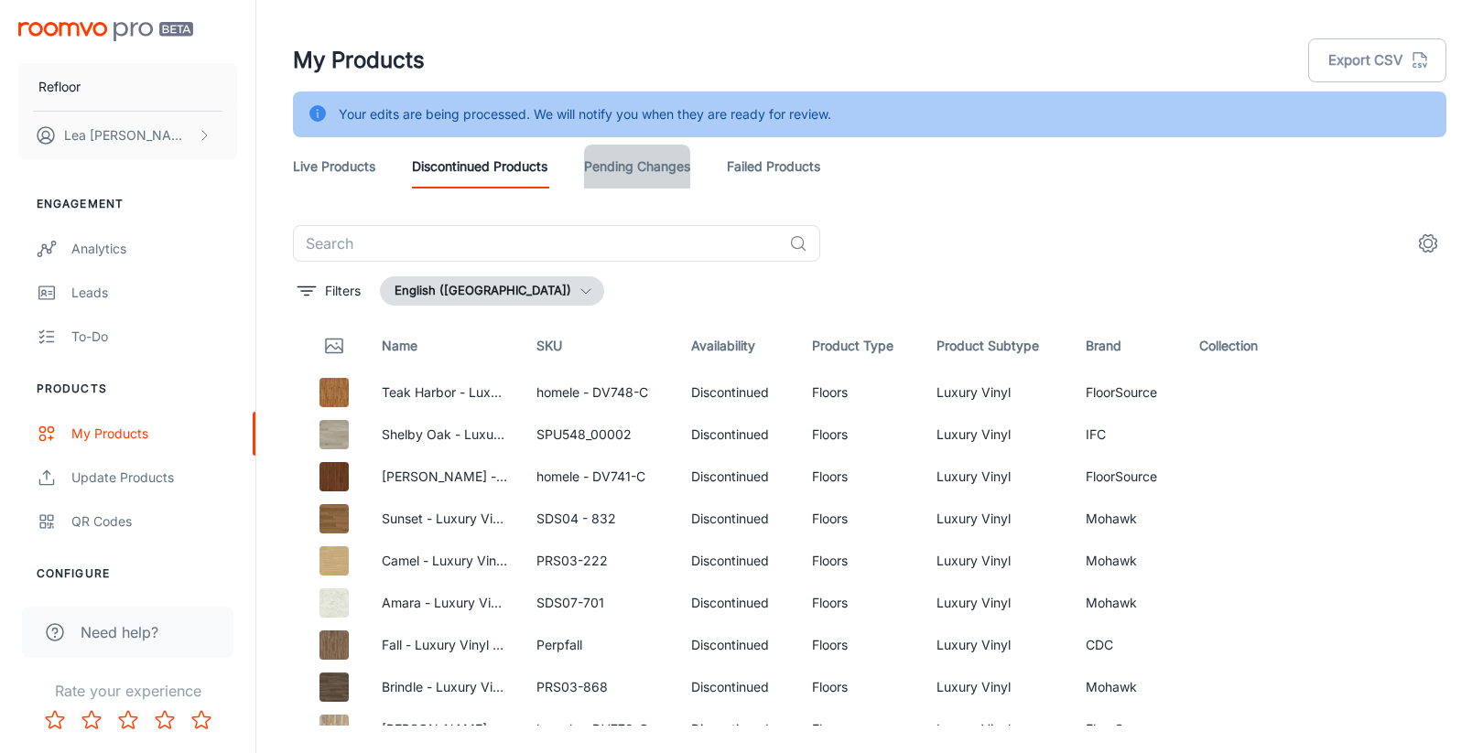
click at [666, 162] on link "Pending Changes" at bounding box center [637, 167] width 106 height 44
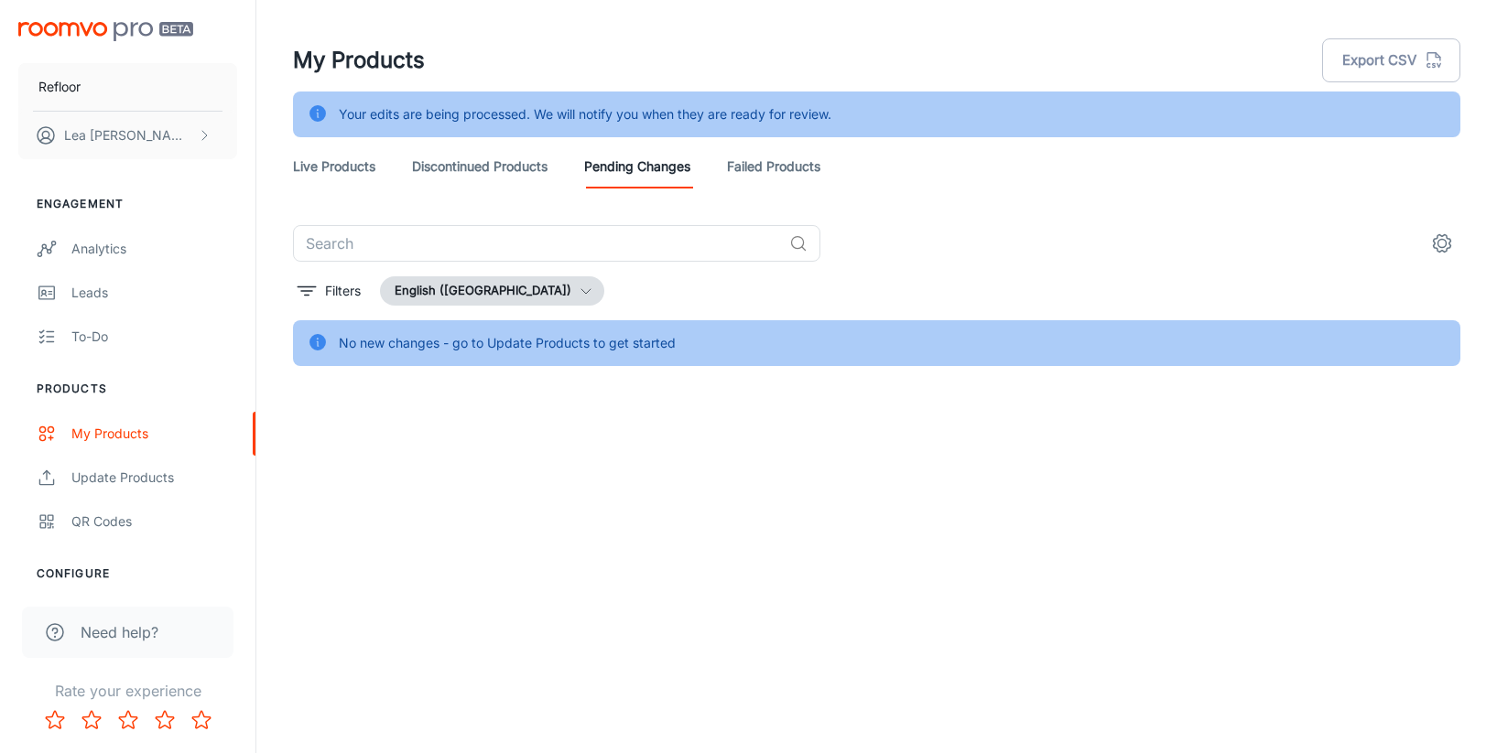
click at [470, 165] on link "Discontinued Products" at bounding box center [479, 167] width 135 height 44
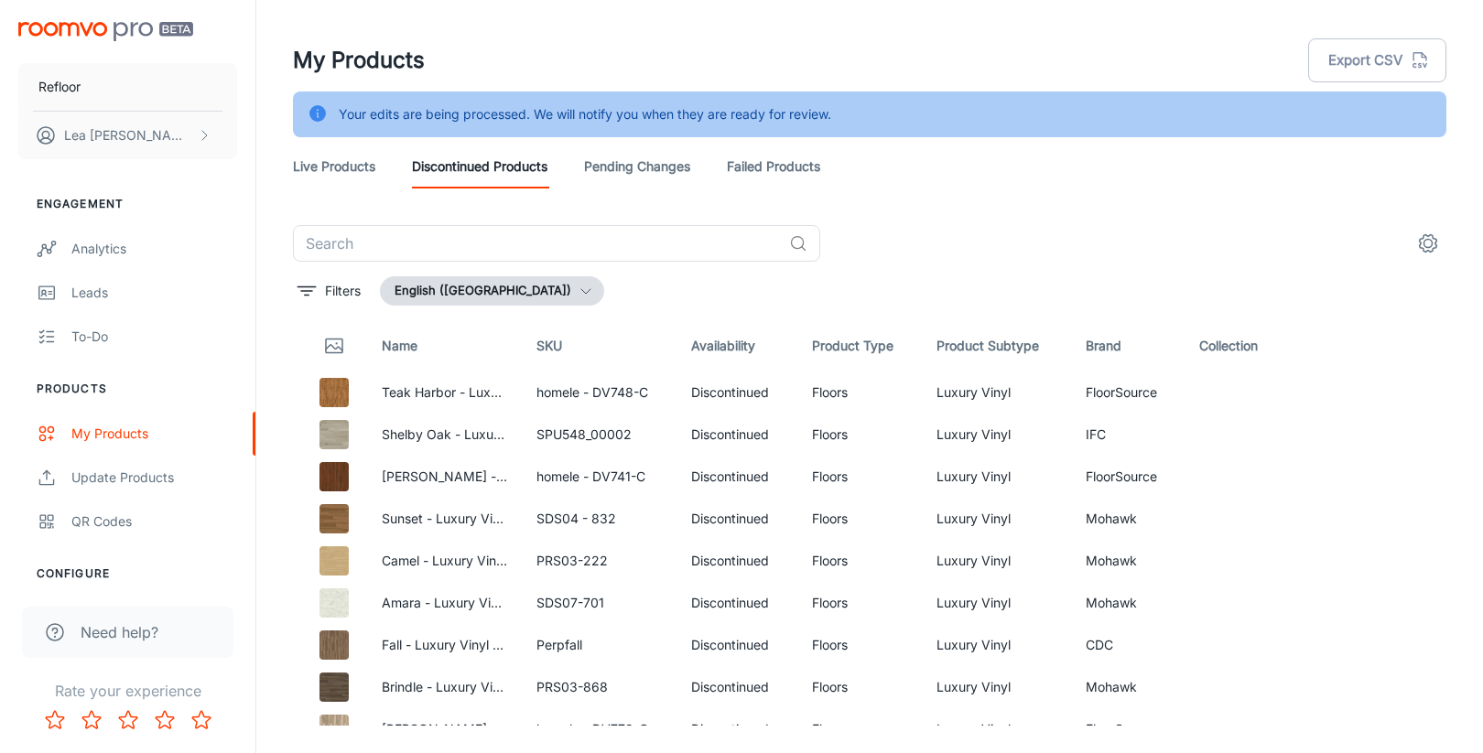
click at [470, 165] on link "Discontinued Products" at bounding box center [479, 167] width 135 height 44
click at [612, 171] on link "Pending Changes" at bounding box center [637, 167] width 106 height 44
